Goal: Navigation & Orientation: Find specific page/section

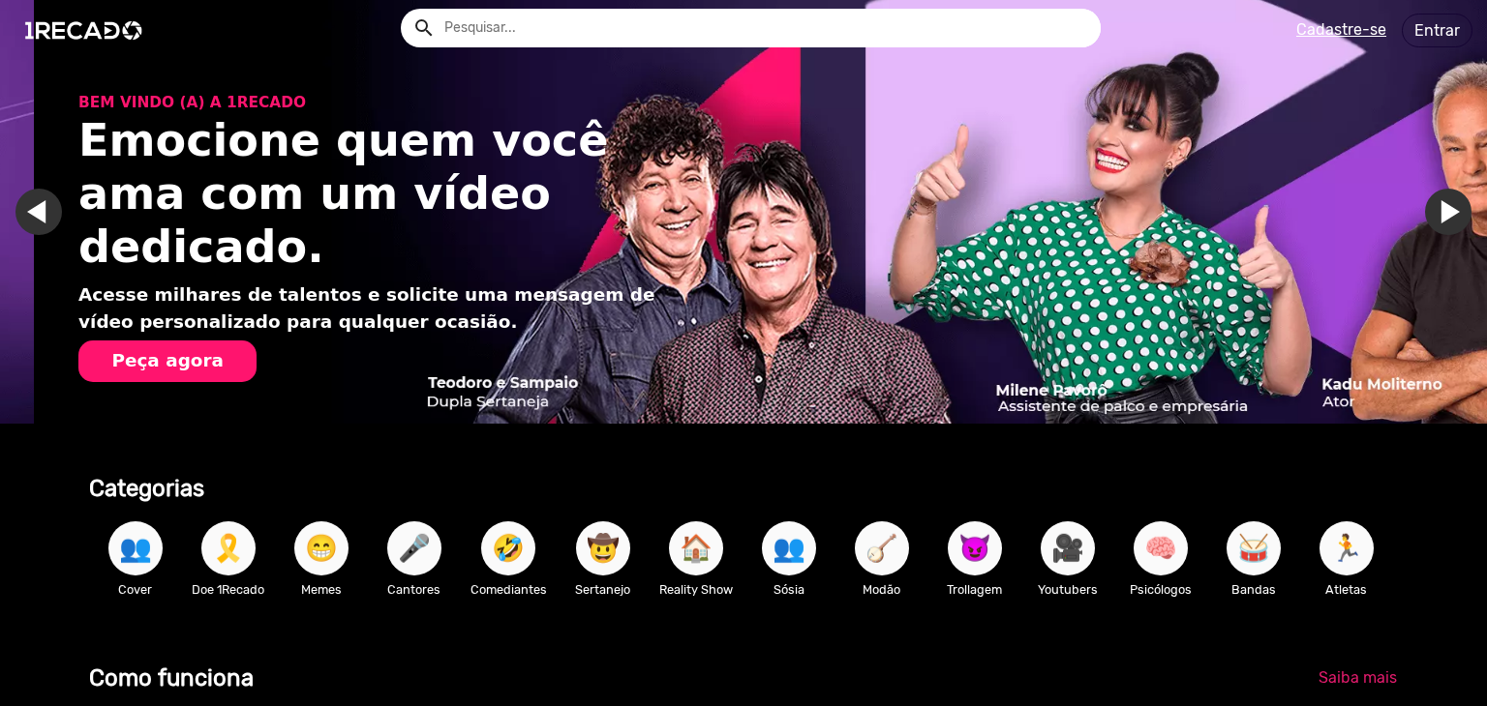
scroll to position [0, 2943]
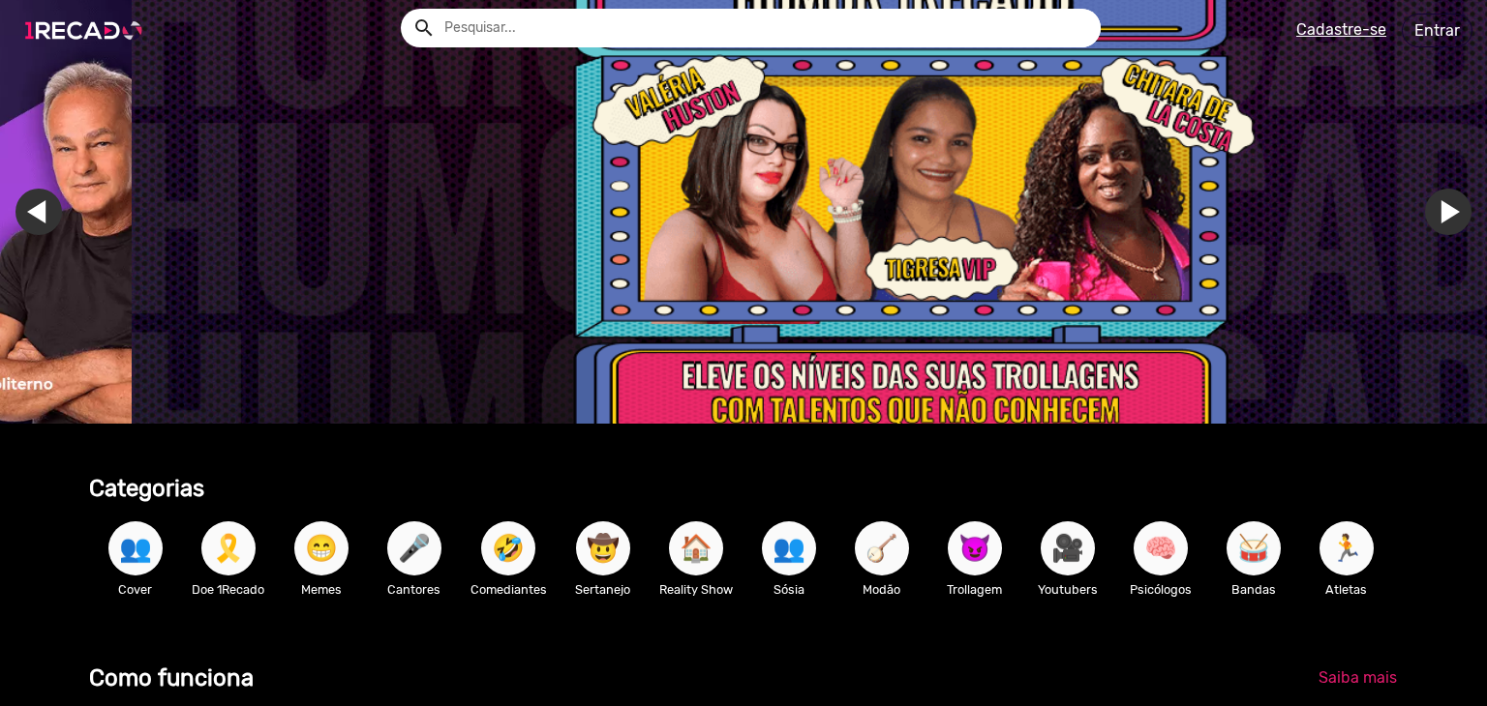
click at [92, 23] on img at bounding box center [88, 30] width 146 height 82
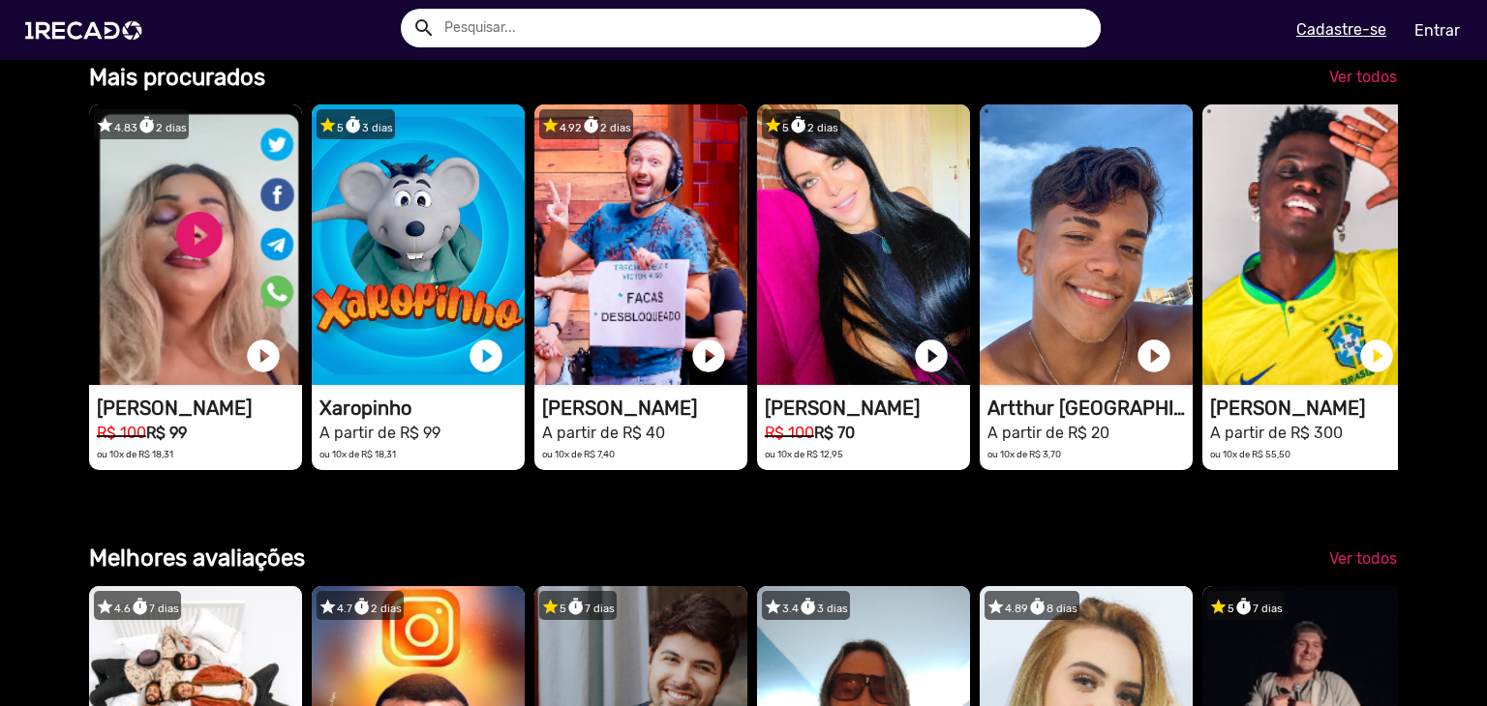
scroll to position [2048, 0]
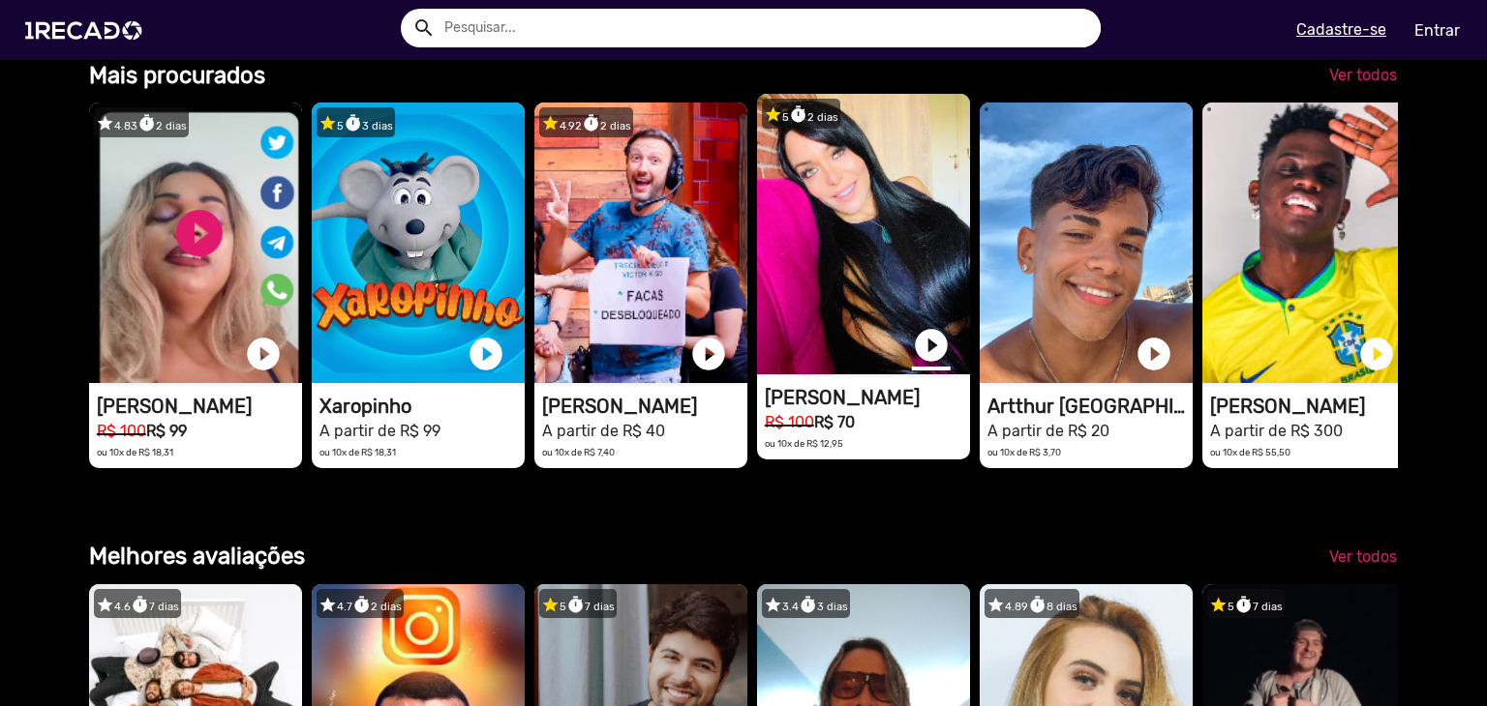
click at [945, 365] on link "play_circle_filled" at bounding box center [931, 345] width 39 height 39
click at [885, 327] on video "1RECADO vídeos dedicados para fãs e empresas" at bounding box center [863, 234] width 213 height 281
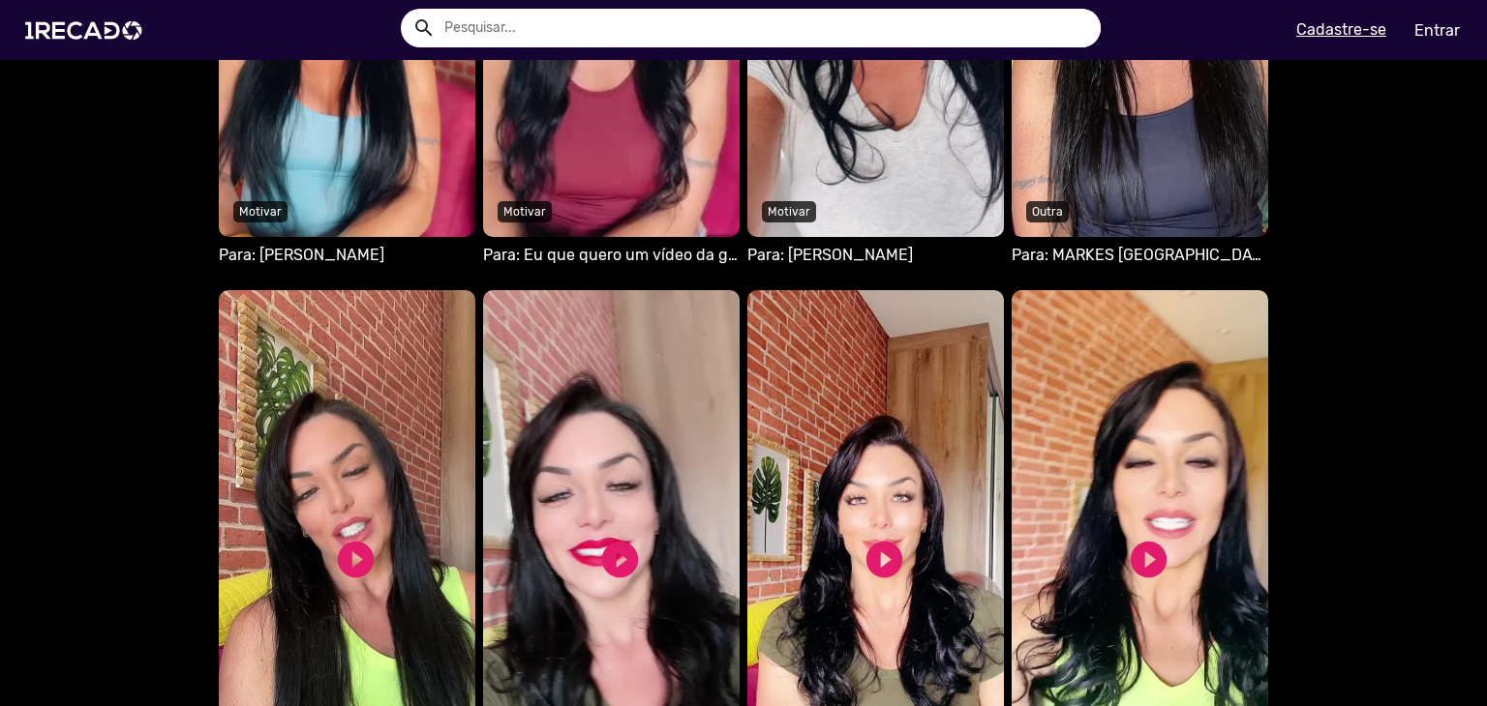
scroll to position [1486, 0]
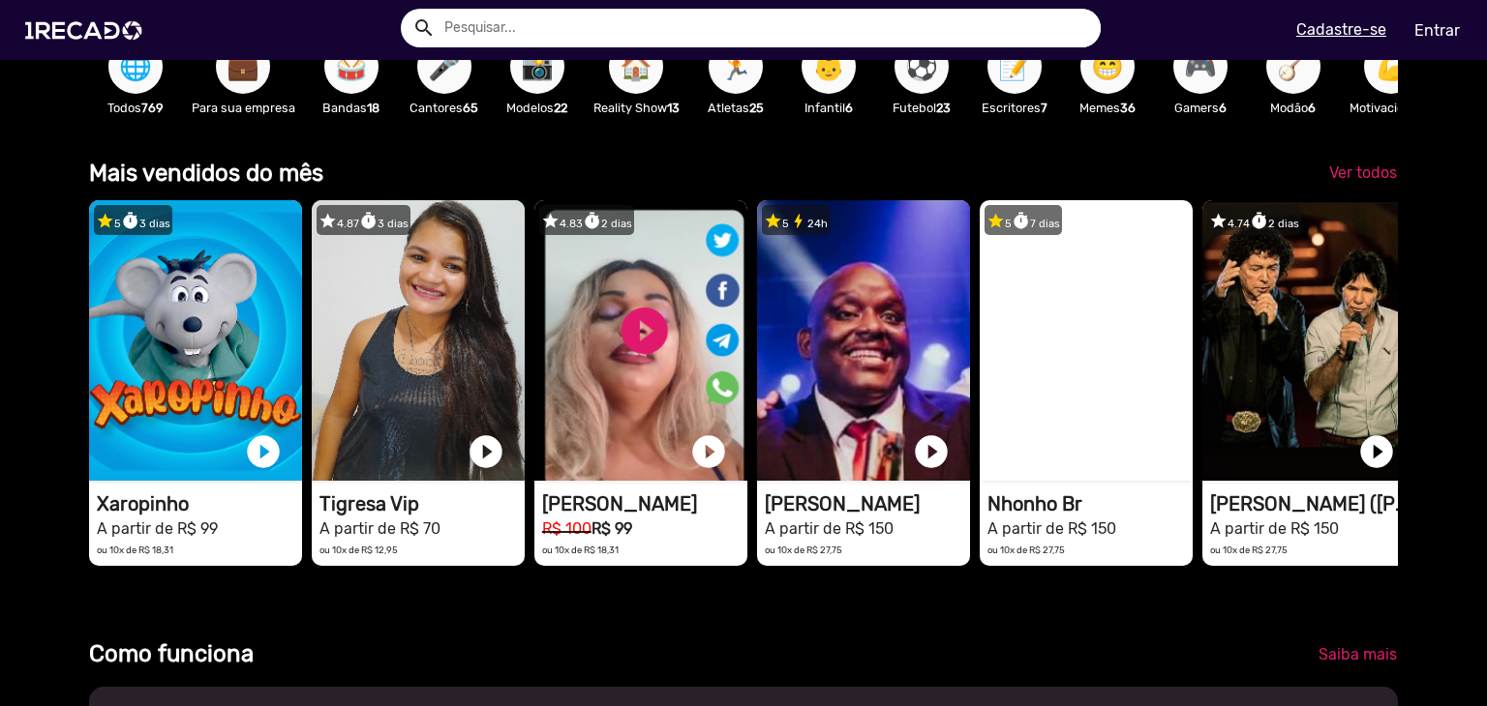
scroll to position [0, 1471]
click at [1348, 178] on span "Ver todos" at bounding box center [1363, 173] width 68 height 18
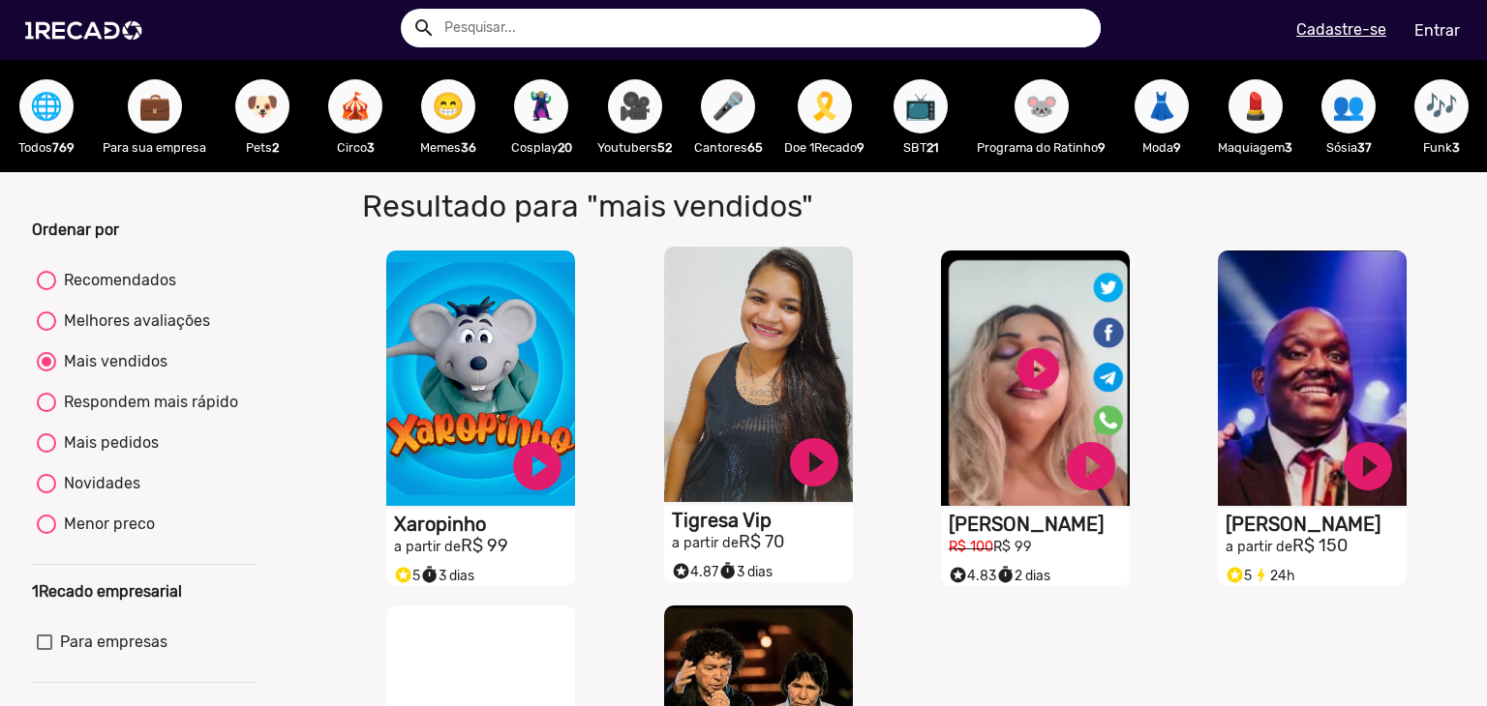
click at [710, 431] on video "S1RECADO vídeos dedicados para fãs e empresas" at bounding box center [758, 375] width 189 height 256
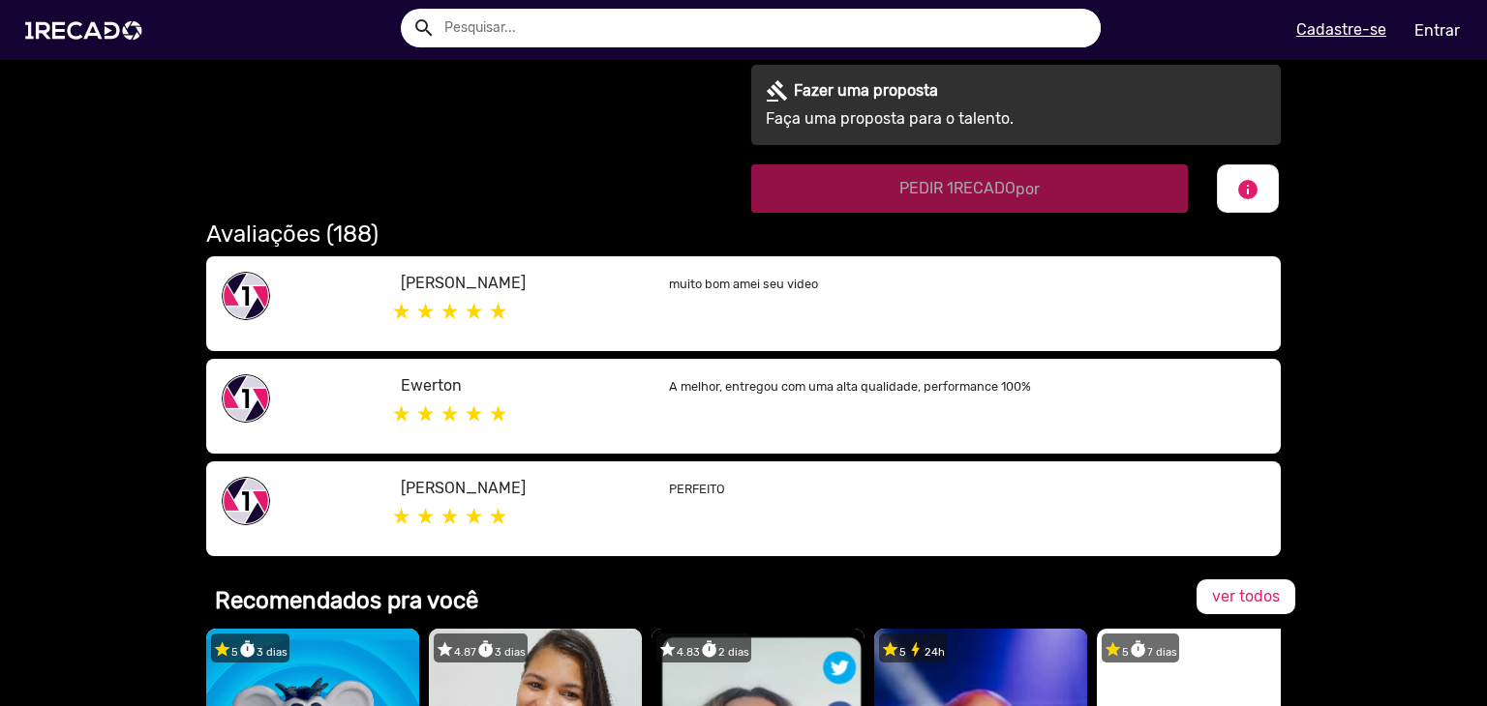
scroll to position [859, 0]
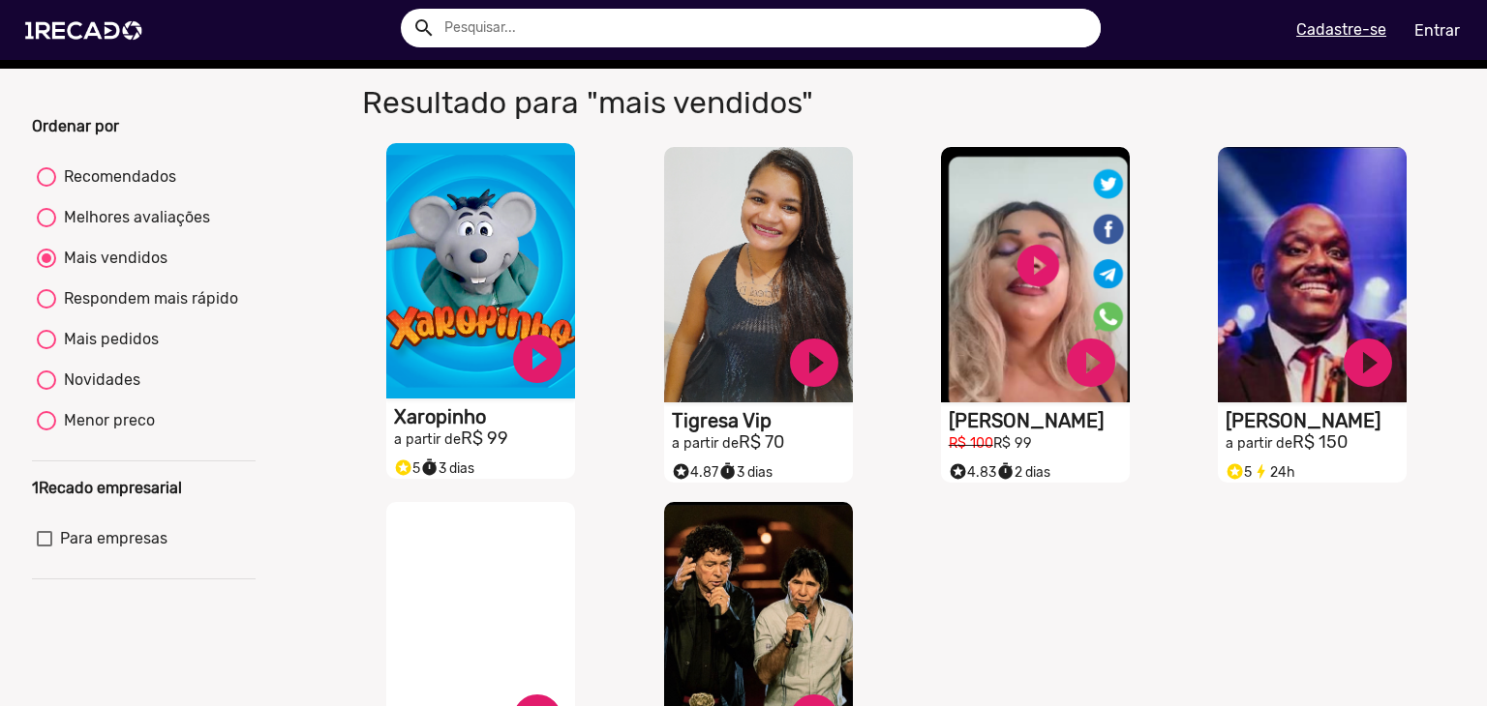
scroll to position [108, 0]
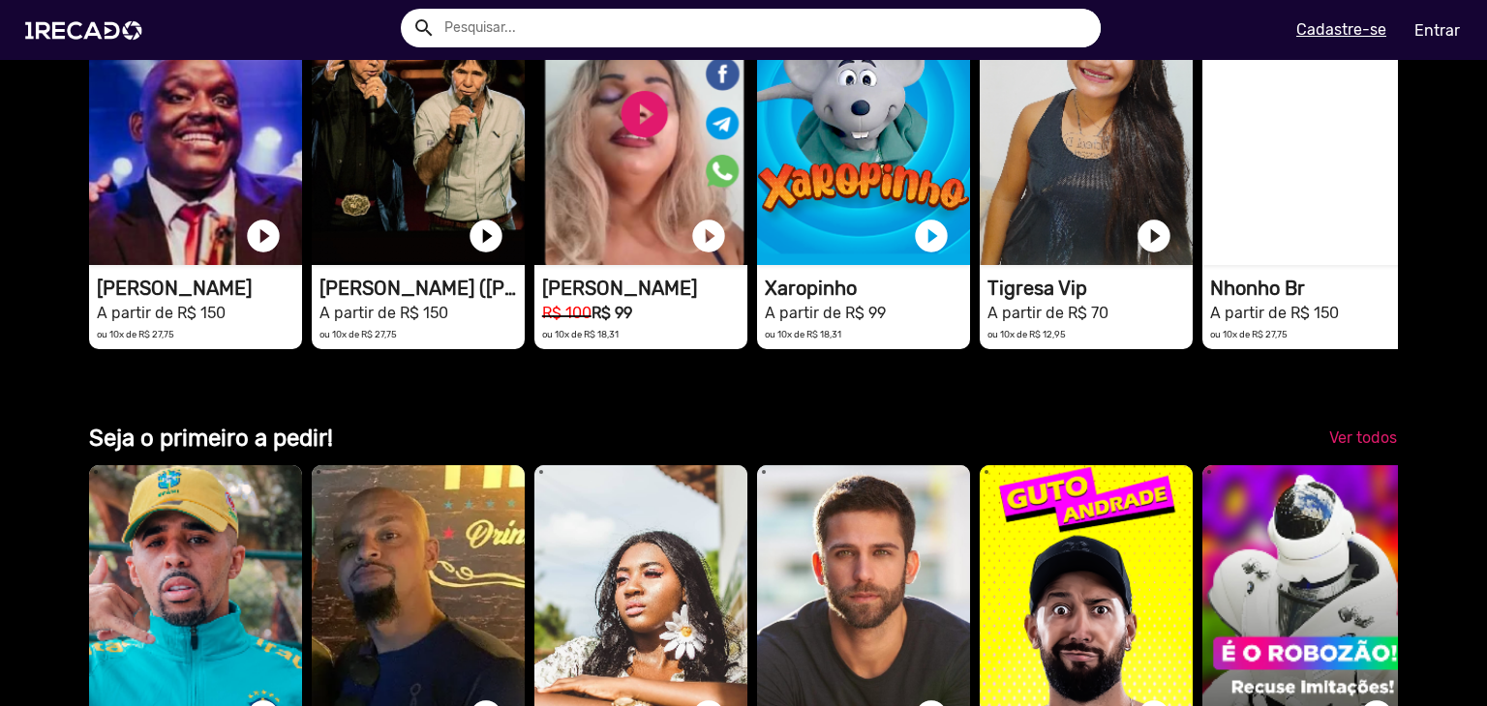
scroll to position [3912, 0]
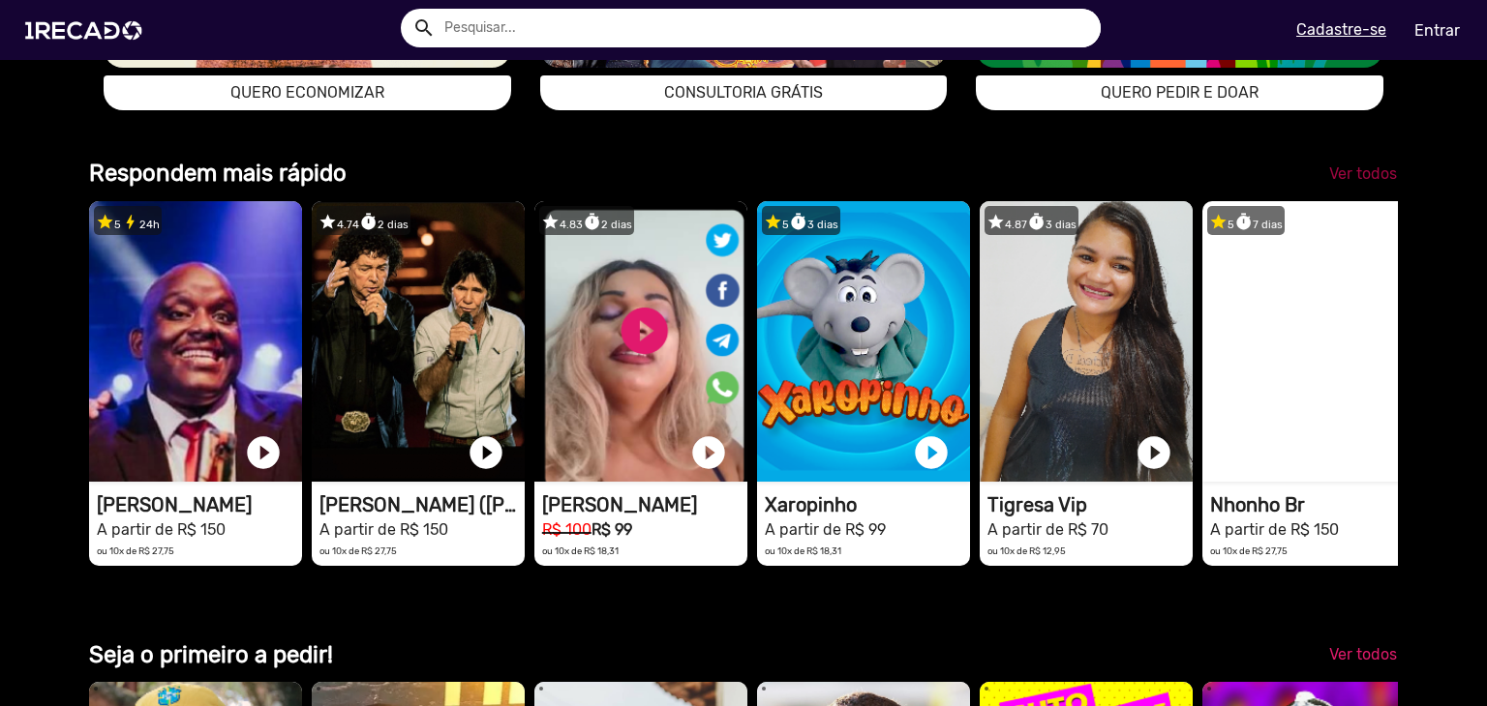
click at [1346, 183] on span "Ver todos" at bounding box center [1363, 174] width 68 height 18
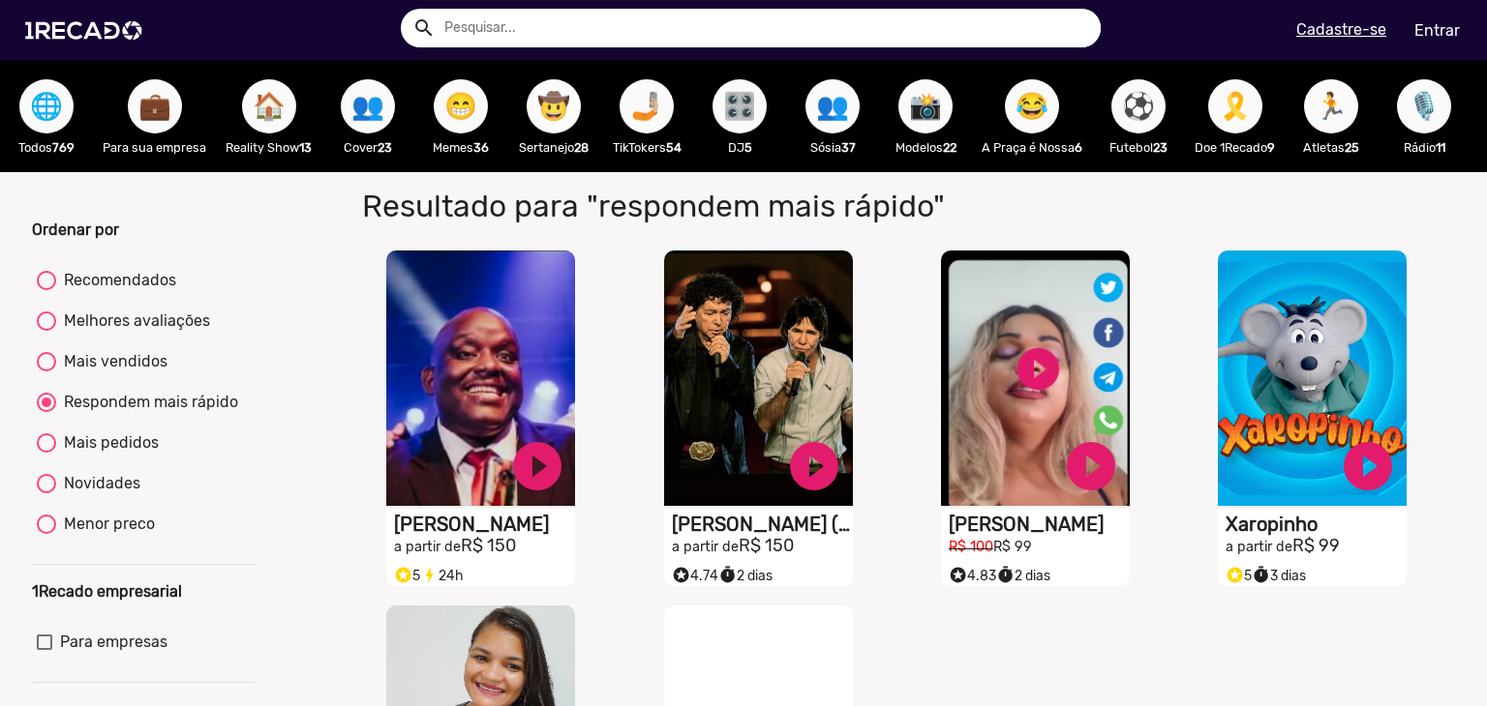
click at [580, 102] on button "🤠" at bounding box center [553, 106] width 54 height 54
radio input "true"
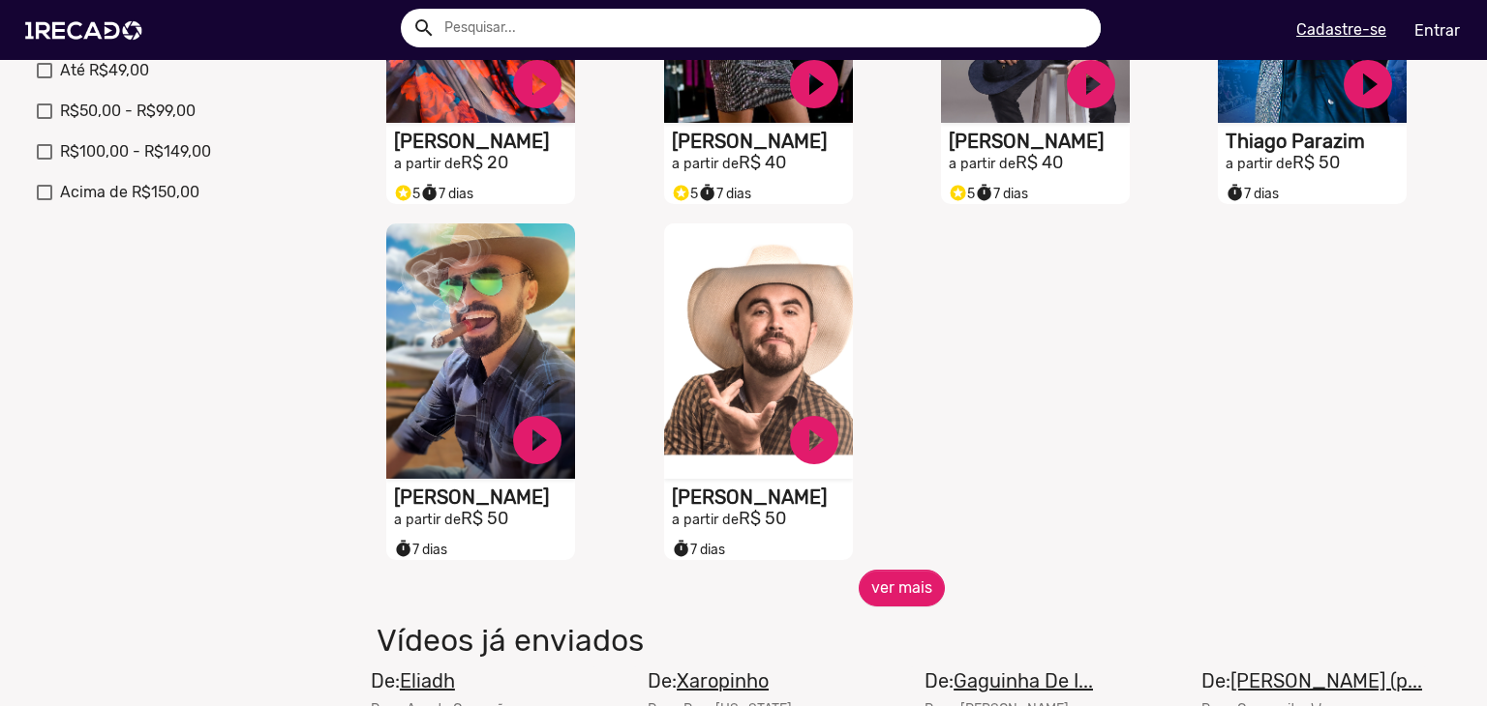
scroll to position [732, 0]
click at [906, 589] on button "ver mais" at bounding box center [901, 587] width 86 height 37
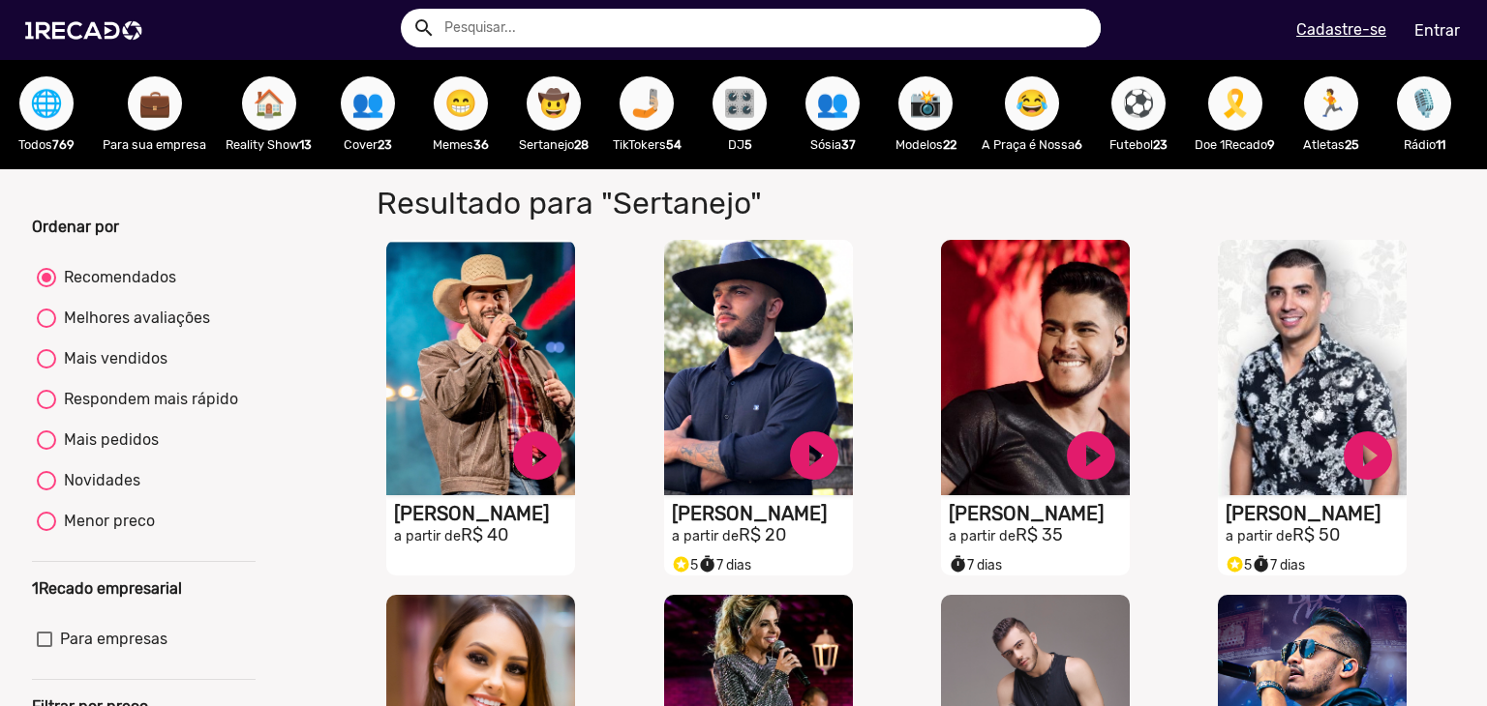
scroll to position [0, 0]
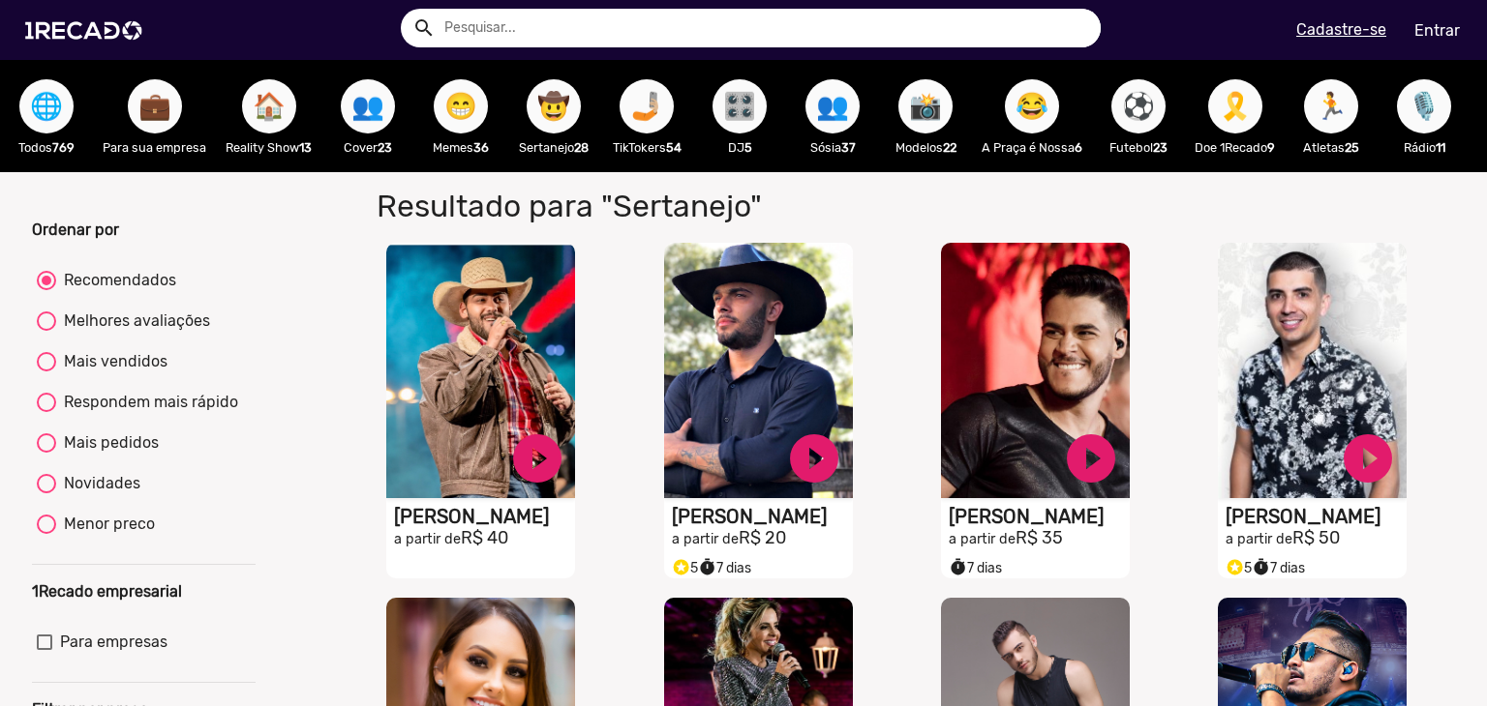
click at [925, 126] on span "📸" at bounding box center [925, 106] width 33 height 54
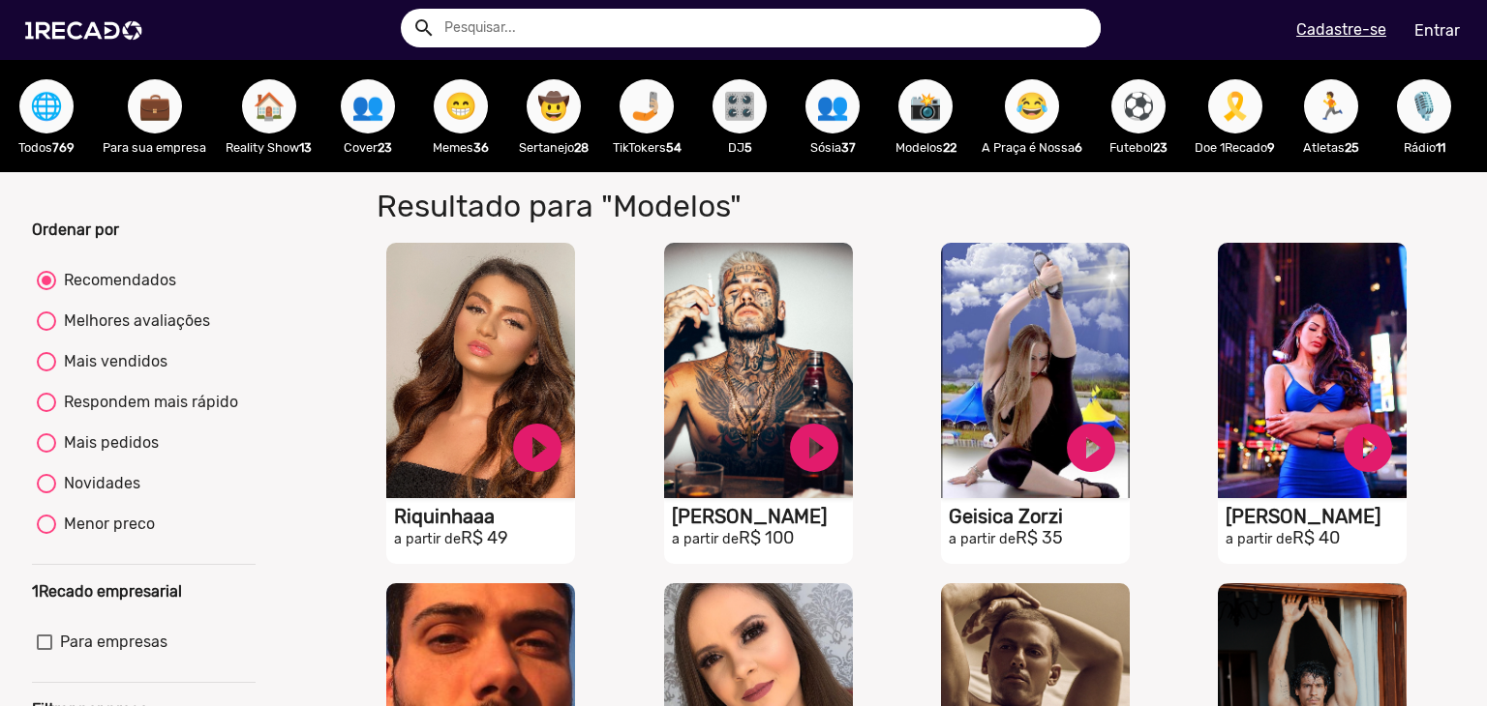
click at [1040, 113] on span "😂" at bounding box center [1031, 106] width 33 height 54
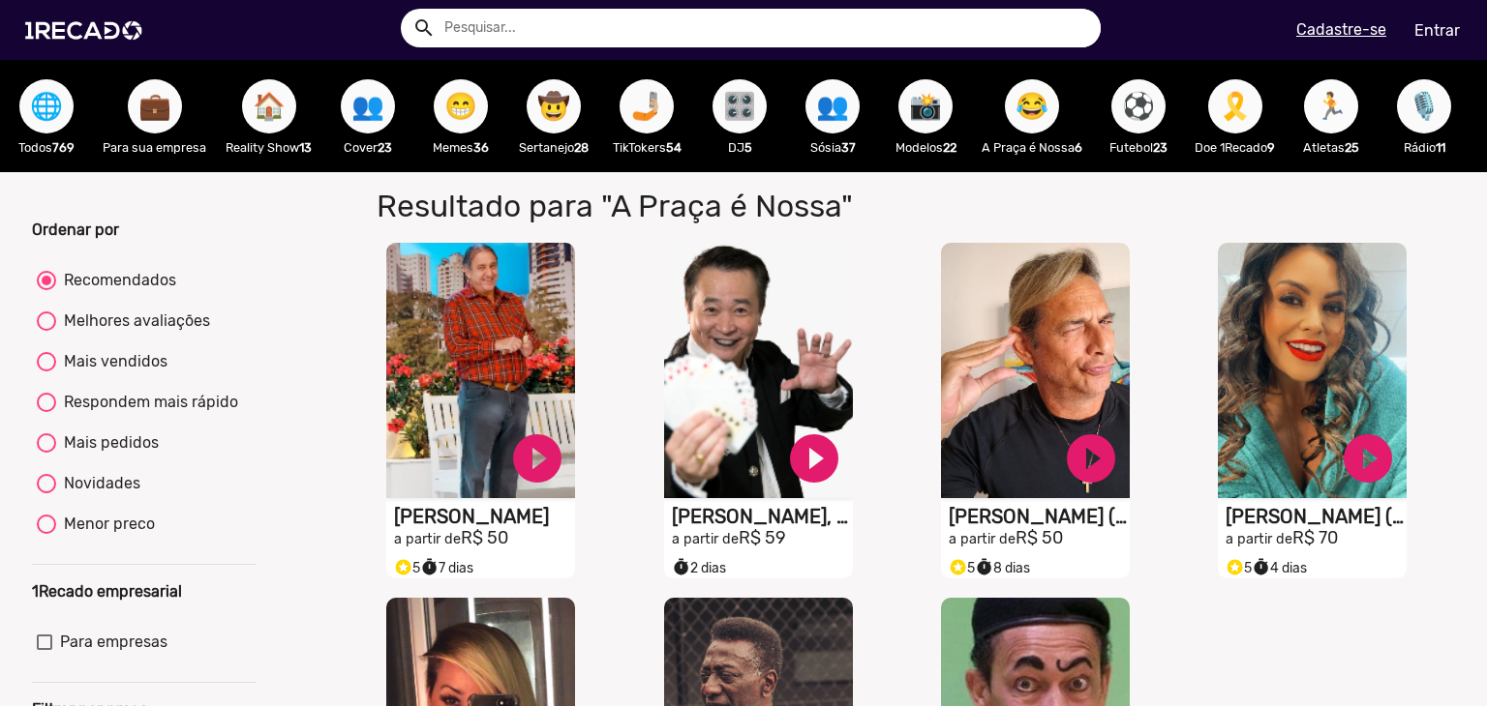
click at [1343, 122] on span "🏃" at bounding box center [1330, 106] width 33 height 54
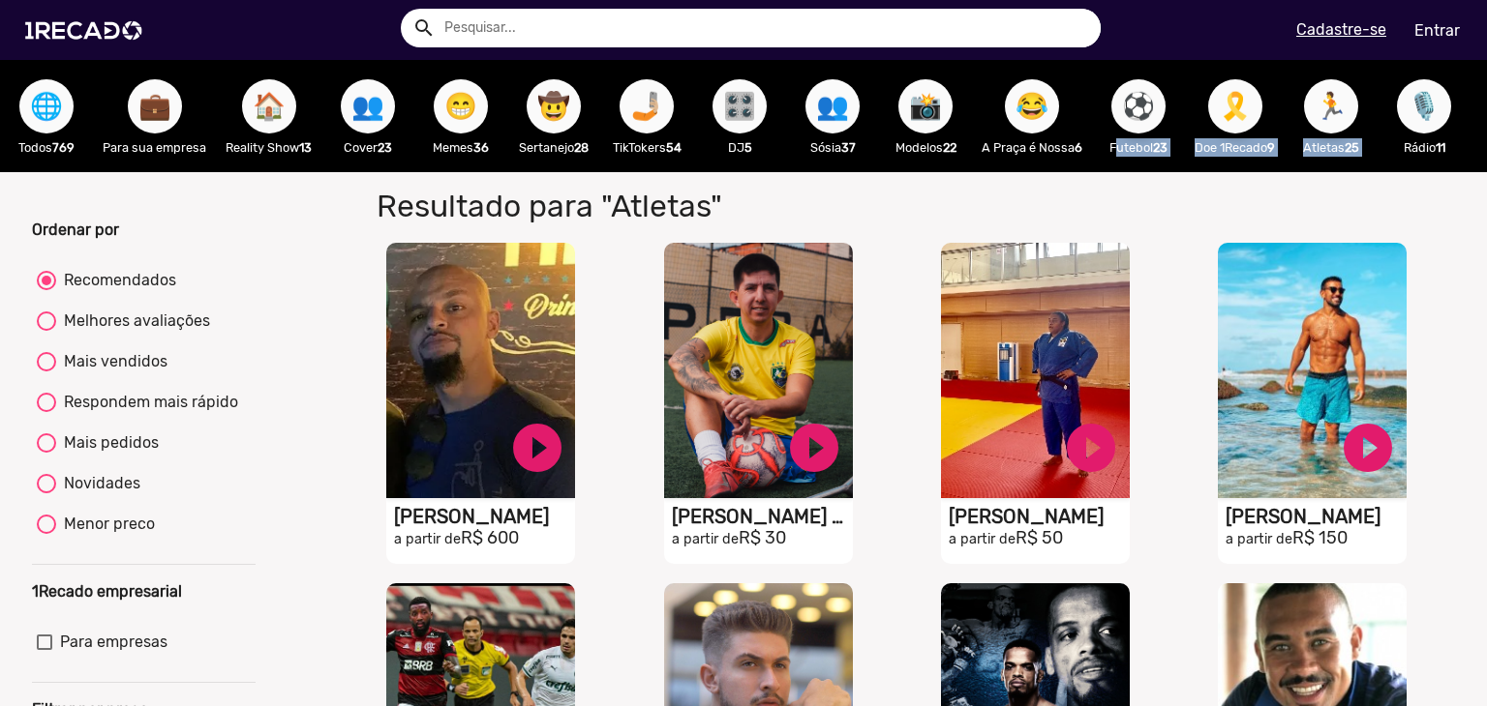
drag, startPoint x: 1391, startPoint y: 128, endPoint x: 1161, endPoint y: 117, distance: 229.6
click at [1161, 117] on div "🌐 Todos 769 💼 Para sua empresa 🏠 Reality Show 13 👥 Cover 23 😁 Memes 36 🤠 Sertan…" at bounding box center [743, 116] width 1487 height 112
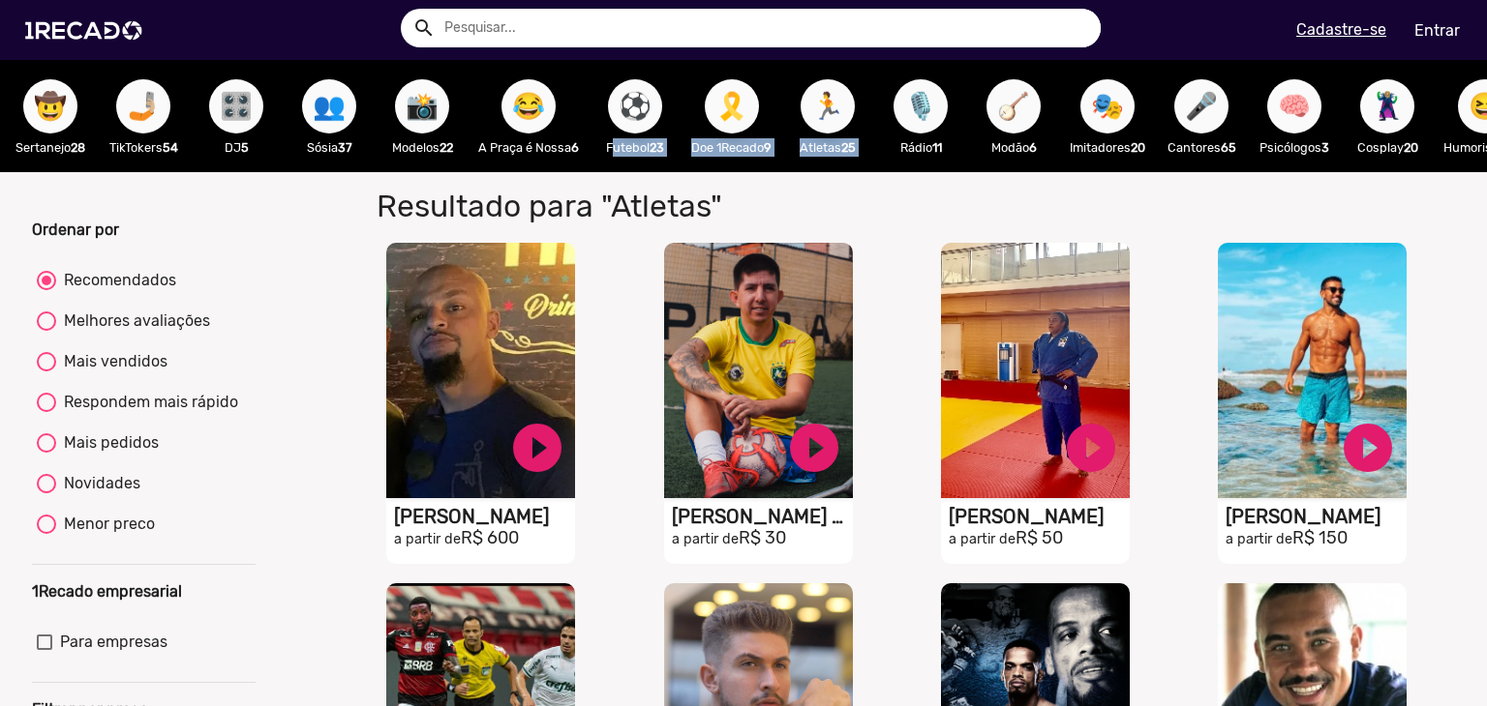
scroll to position [0, 810]
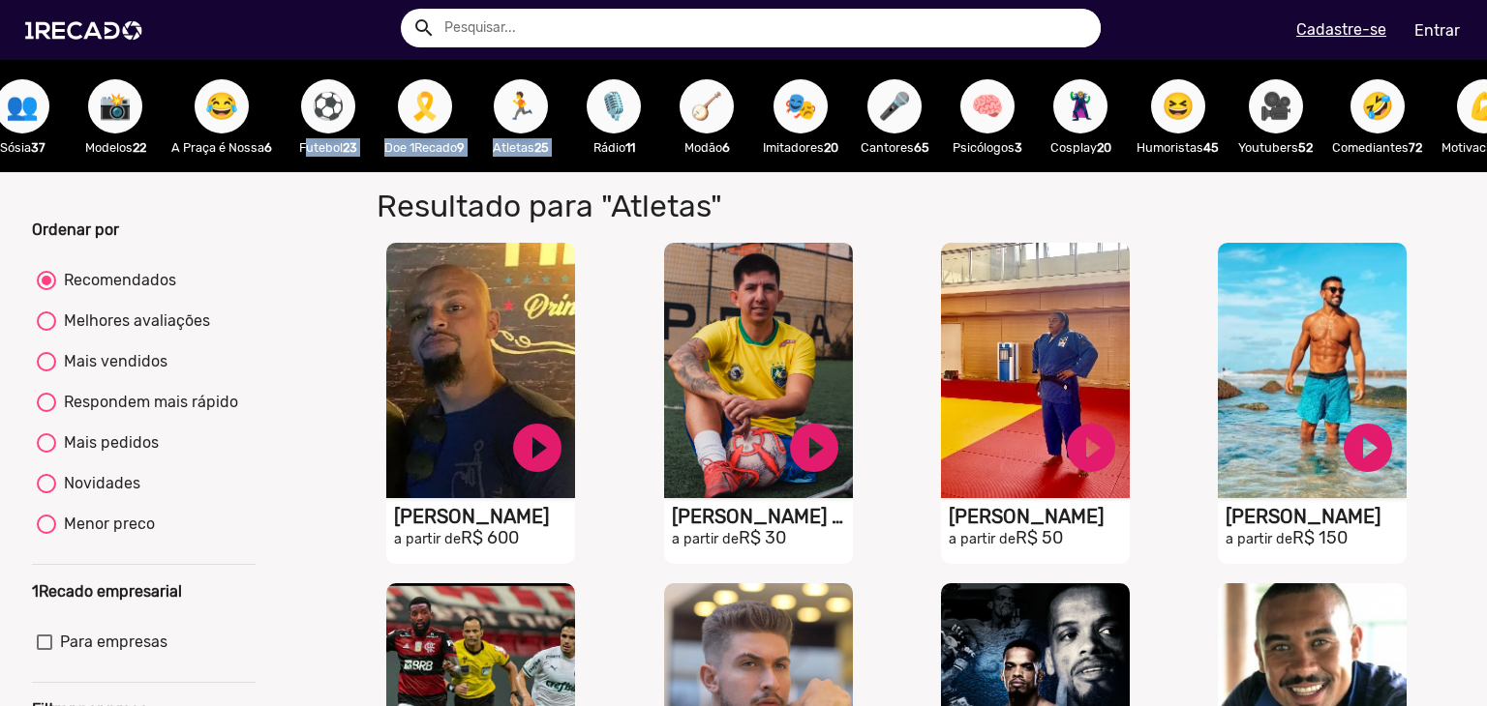
click at [911, 114] on span "🎤" at bounding box center [894, 106] width 33 height 54
